Goal: Task Accomplishment & Management: Manage account settings

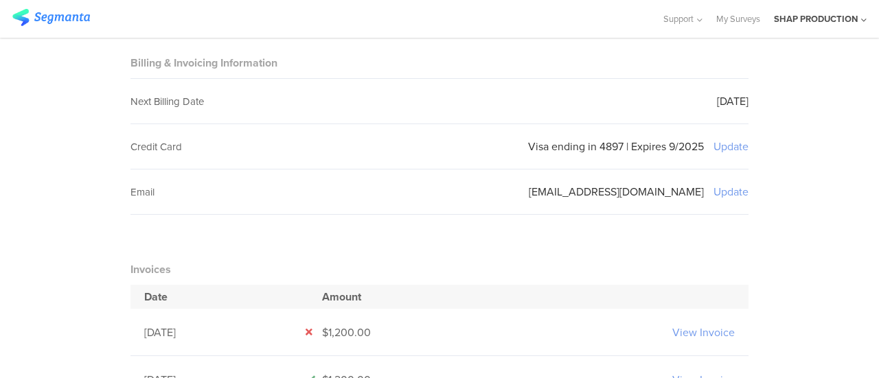
scroll to position [168, 0]
click at [726, 146] on sg-setting-edit-trigger "Update" at bounding box center [730, 146] width 35 height 16
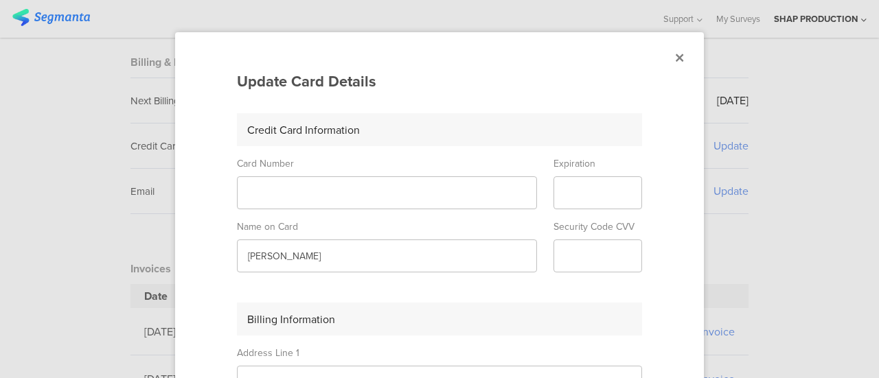
scroll to position [58, 0]
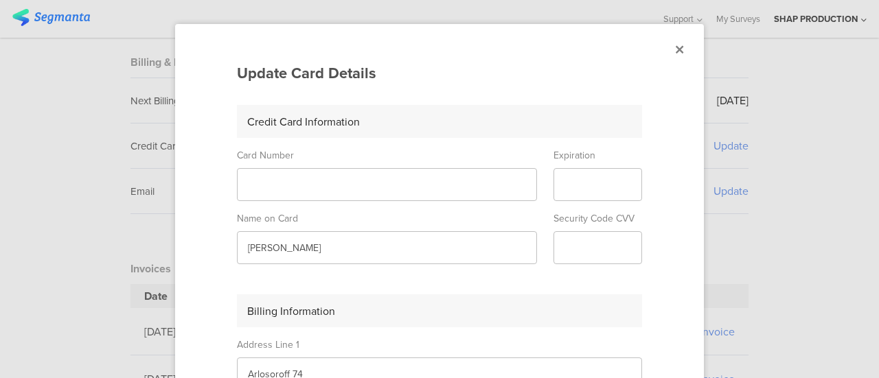
click at [567, 193] on sg-form-field-input at bounding box center [597, 184] width 89 height 33
click at [676, 49] on icon at bounding box center [680, 49] width 8 height 12
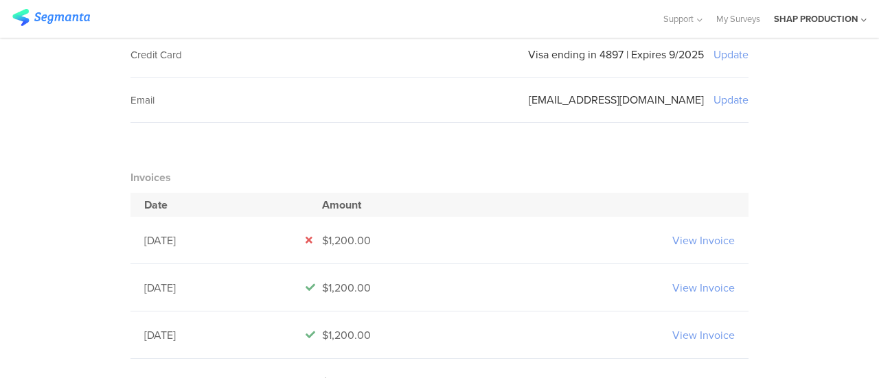
scroll to position [319, 0]
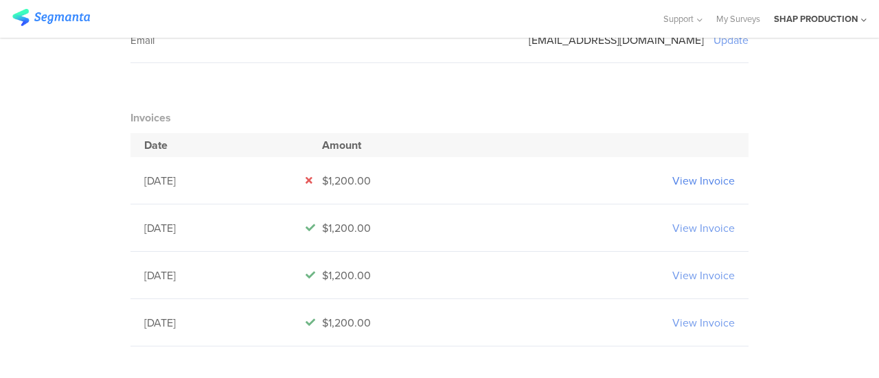
click at [676, 173] on link "View Invoice" at bounding box center [703, 181] width 62 height 16
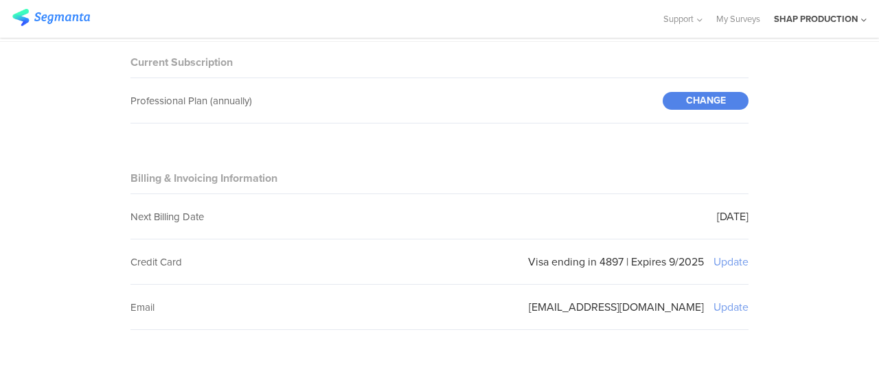
scroll to position [0, 0]
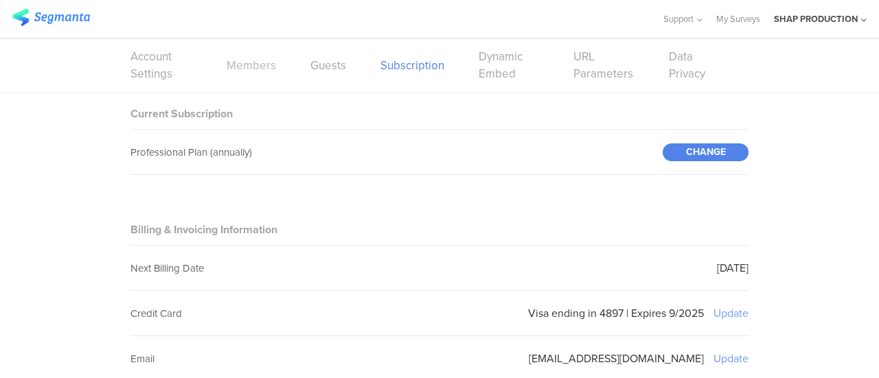
click at [263, 68] on link "Members" at bounding box center [251, 65] width 49 height 17
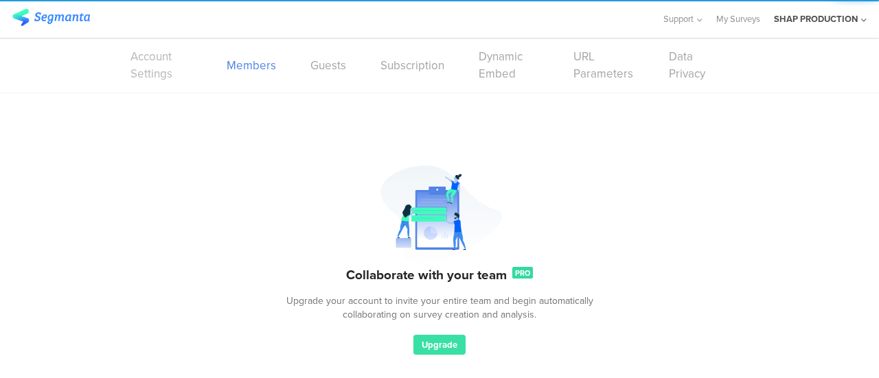
click at [133, 64] on link "Account Settings" at bounding box center [161, 65] width 62 height 34
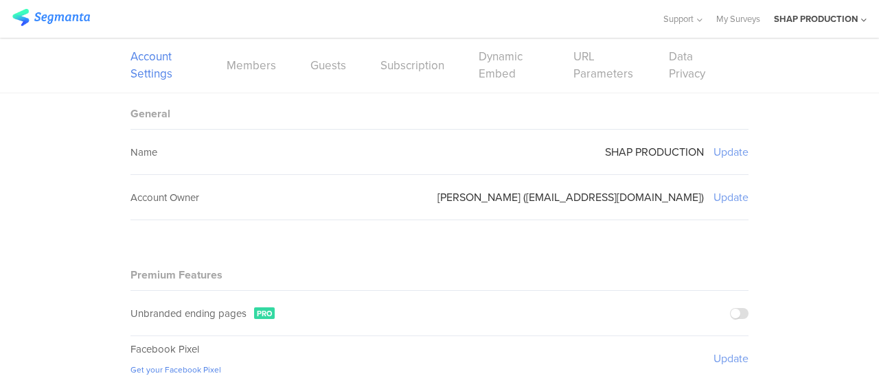
scroll to position [306, 0]
